Goal: Navigation & Orientation: Find specific page/section

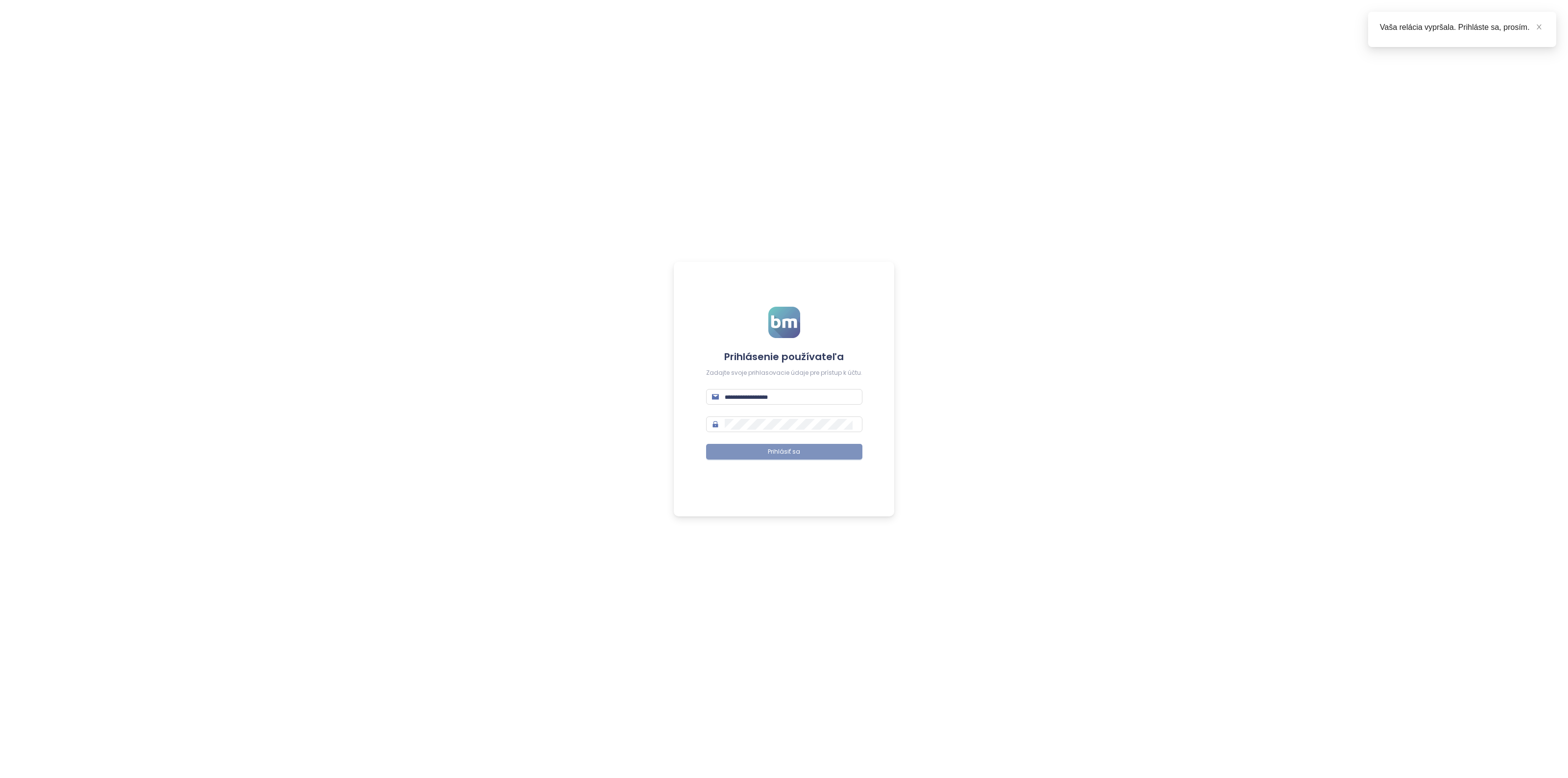
type input "**********"
click at [814, 452] on button "Prihlásiť sa" at bounding box center [784, 451] width 156 height 16
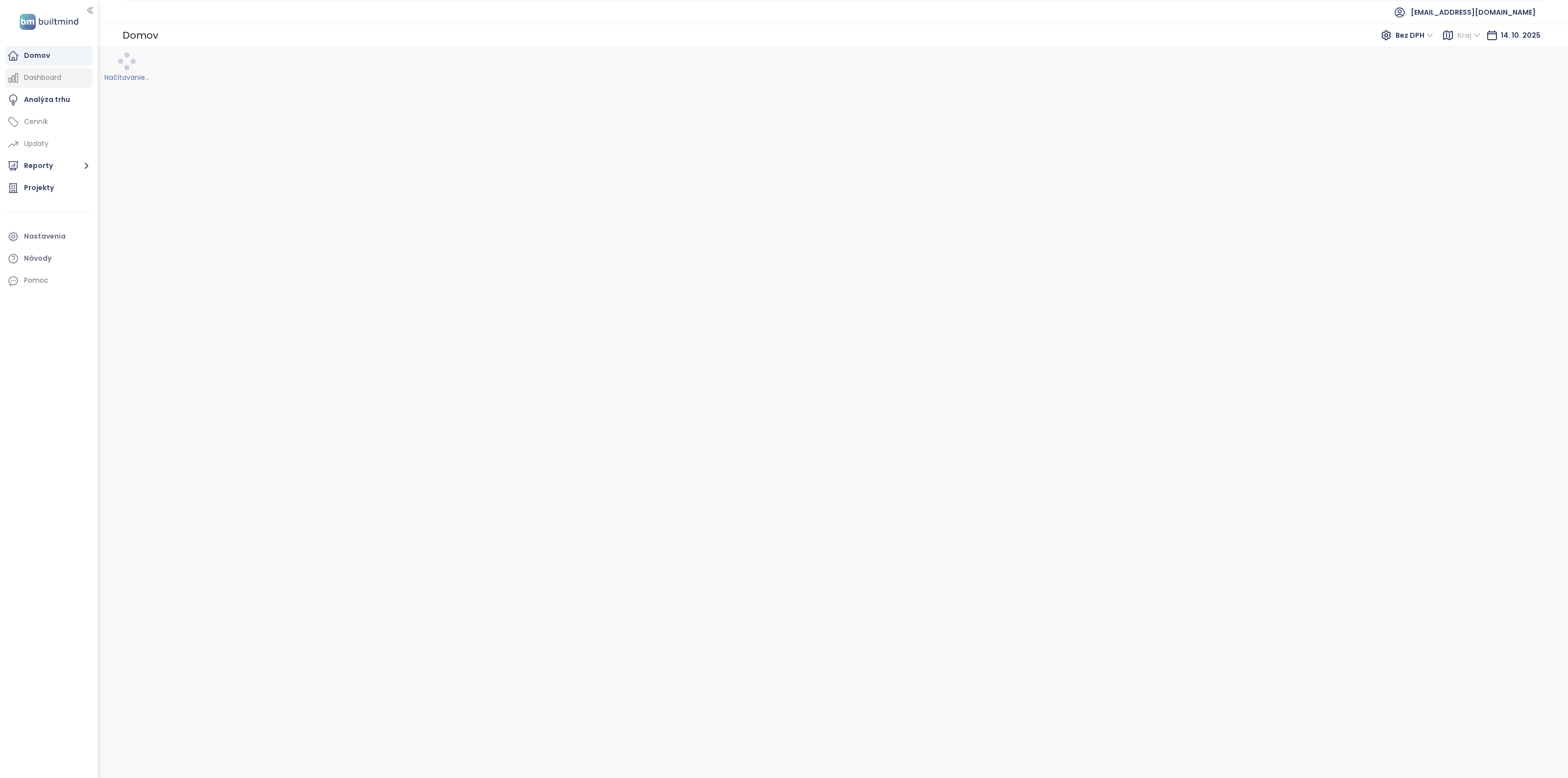
drag, startPoint x: 48, startPoint y: 97, endPoint x: 49, endPoint y: 87, distance: 10.0
click at [48, 97] on div "Analýza trhu" at bounding box center [47, 99] width 46 height 13
click at [53, 65] on div "Domov" at bounding box center [49, 56] width 87 height 19
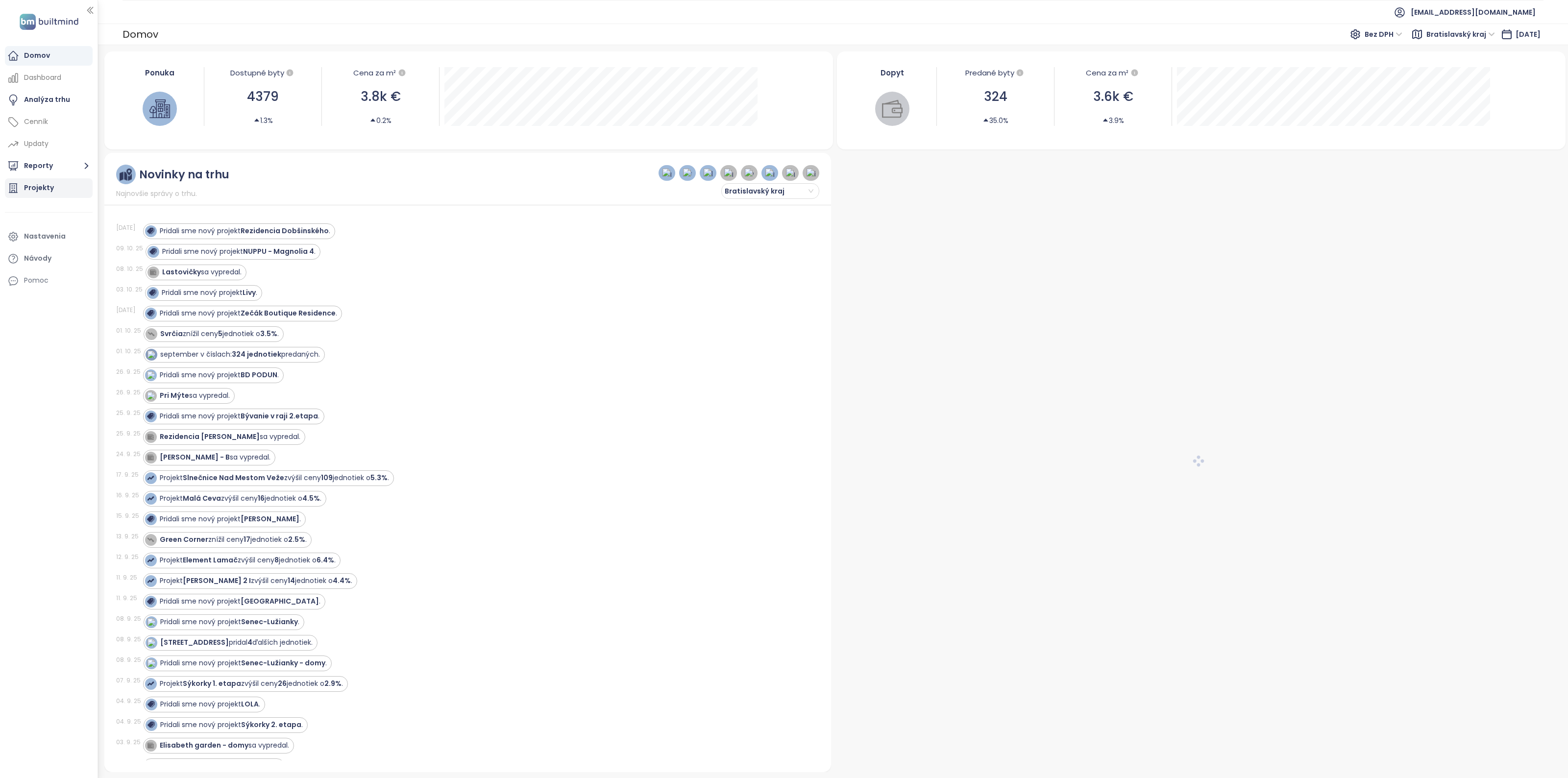
click at [49, 190] on div "Projekty" at bounding box center [39, 187] width 30 height 13
